Goal: Information Seeking & Learning: Understand process/instructions

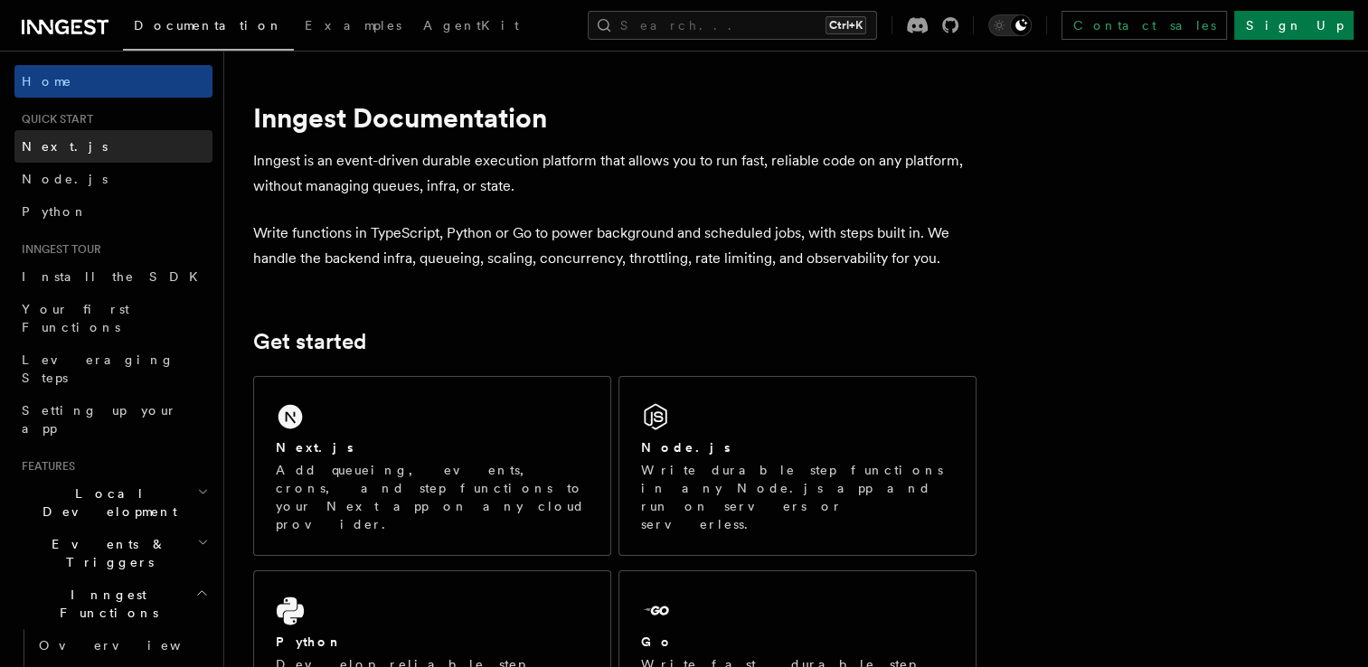
click at [122, 154] on link "Next.js" at bounding box center [113, 146] width 198 height 33
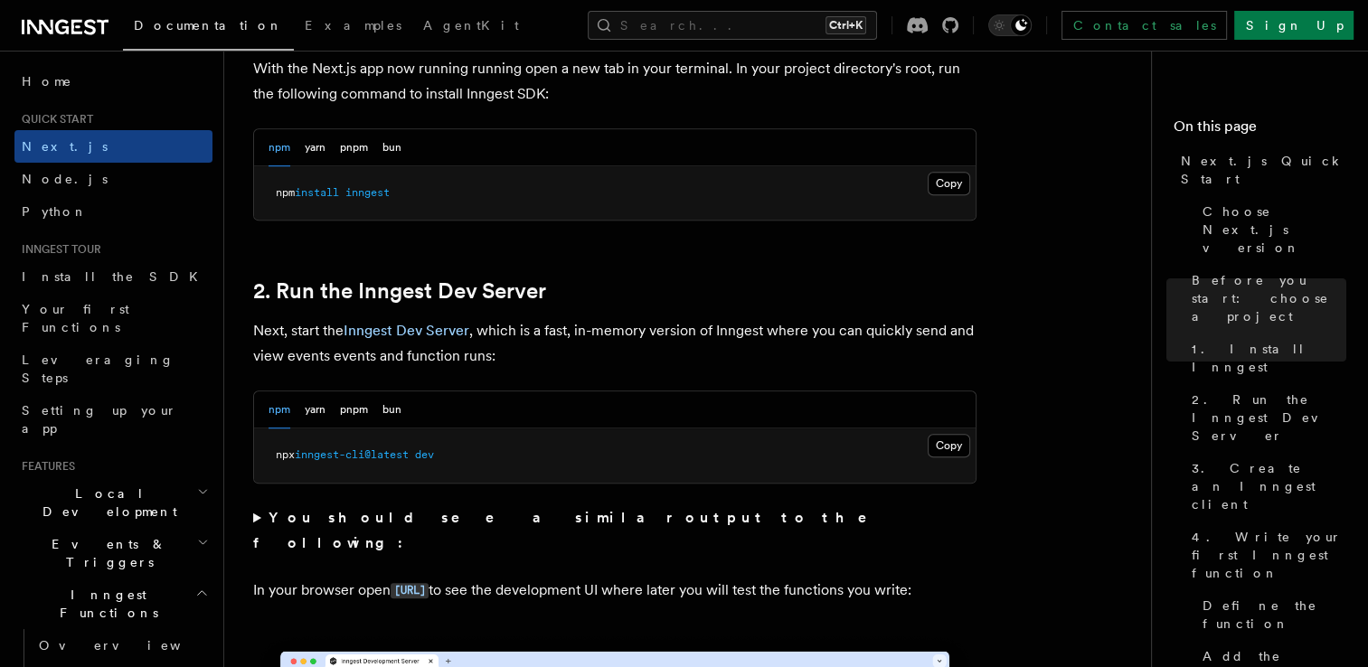
scroll to position [1148, 0]
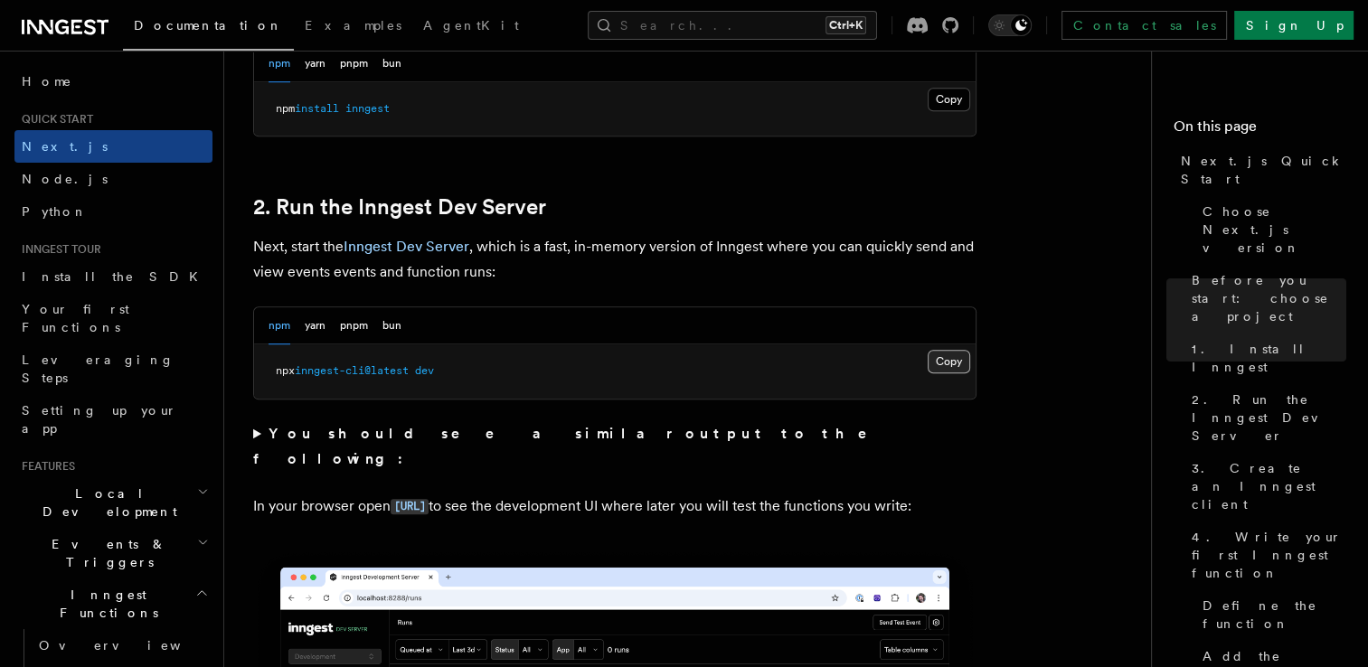
click at [953, 363] on button "Copy Copied" at bounding box center [949, 362] width 43 height 24
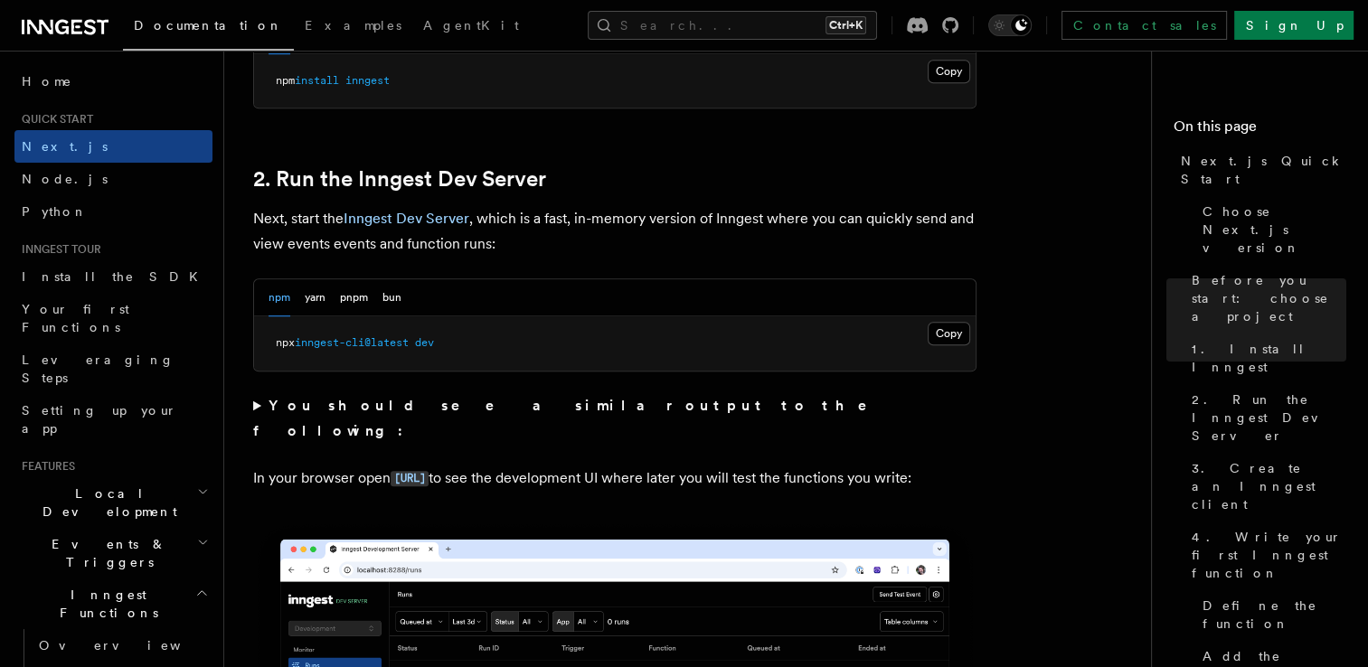
scroll to position [1233, 0]
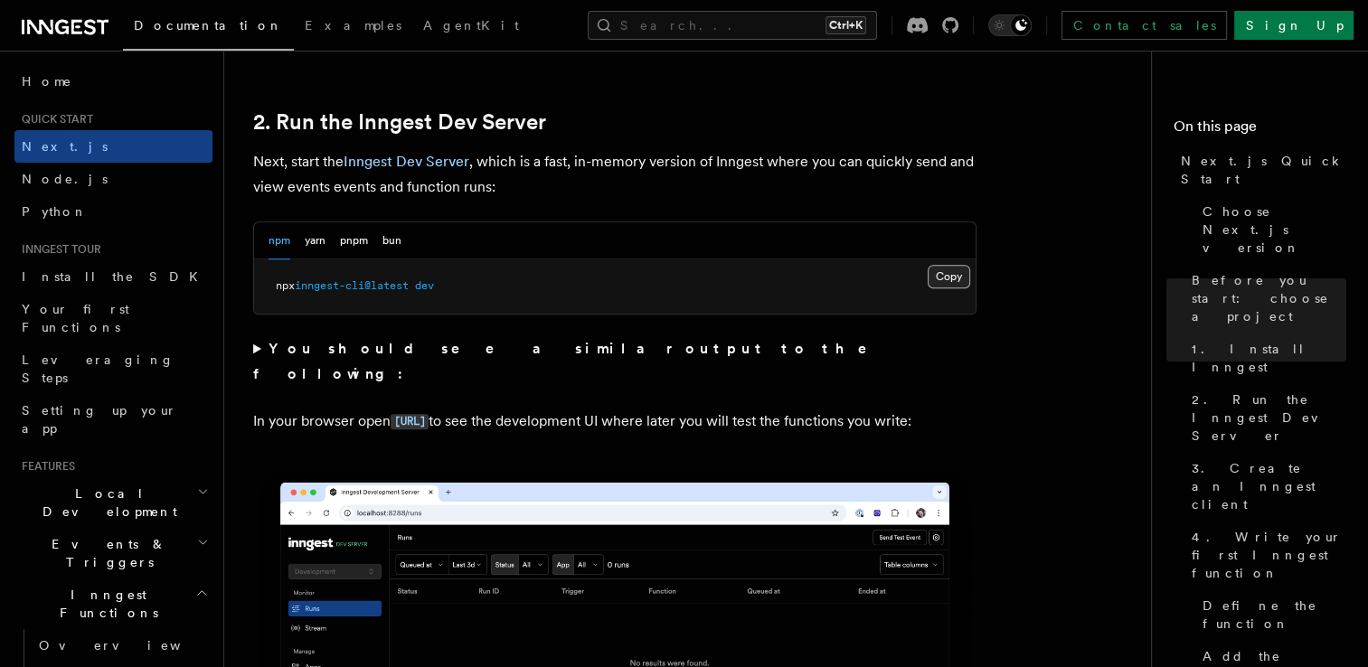
click at [954, 278] on button "Copy Copied" at bounding box center [949, 277] width 43 height 24
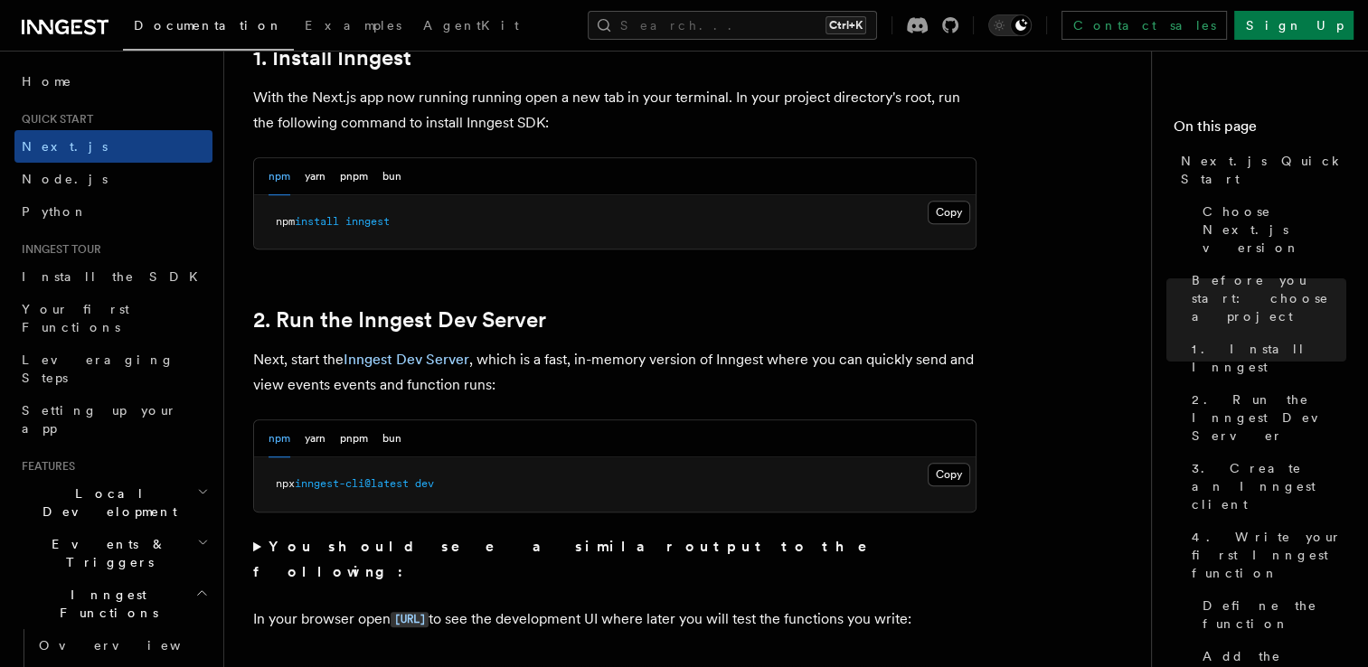
scroll to position [1274, 0]
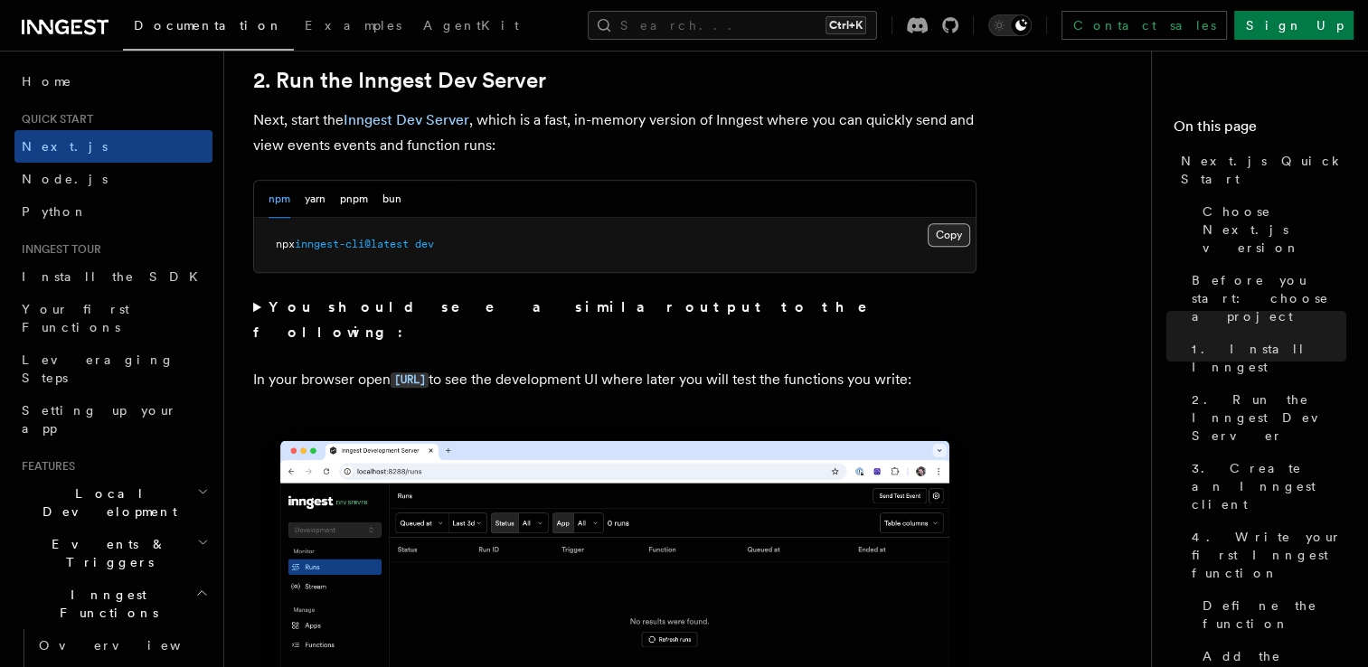
click at [959, 230] on button "Copy Copied" at bounding box center [949, 235] width 43 height 24
